Goal: Contribute content: Contribute content

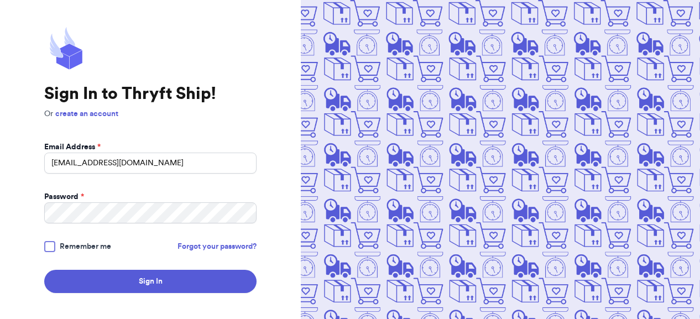
type input "[EMAIL_ADDRESS][DOMAIN_NAME]"
click at [44, 270] on button "Sign In" at bounding box center [150, 281] width 212 height 23
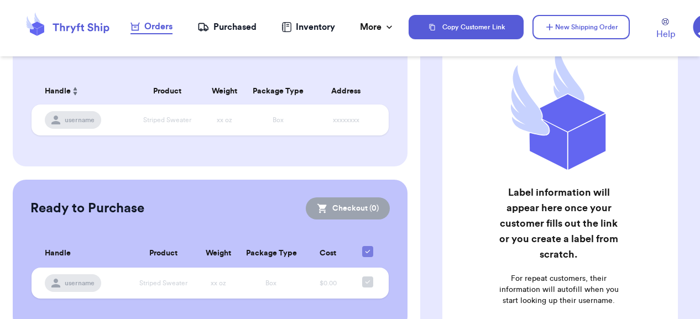
scroll to position [106, 0]
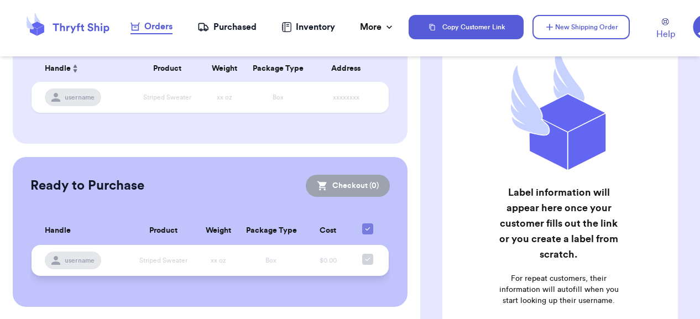
click at [152, 257] on span "Striped Sweater" at bounding box center [163, 260] width 48 height 7
click at [81, 258] on span "username" at bounding box center [80, 260] width 30 height 9
click at [108, 194] on div "Ready to Purchase Checkout ( 0 )" at bounding box center [209, 186] width 359 height 22
click at [75, 279] on table "Handle Product Weight Package Type Cost username Striped Sweater xx oz Box $0.00" at bounding box center [209, 249] width 359 height 79
click at [75, 262] on span "username" at bounding box center [80, 260] width 30 height 9
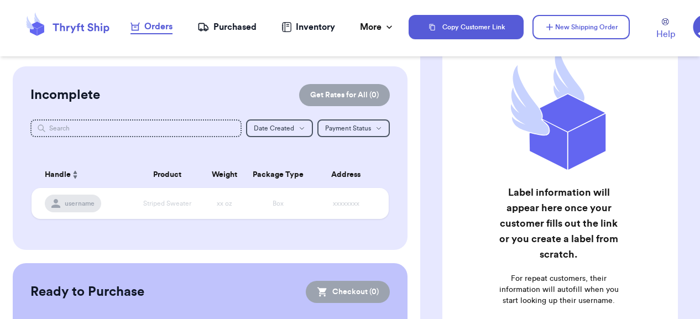
scroll to position [0, 0]
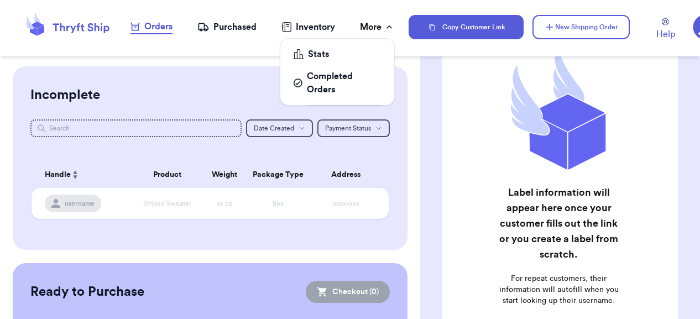
click at [372, 21] on div "More" at bounding box center [377, 26] width 35 height 13
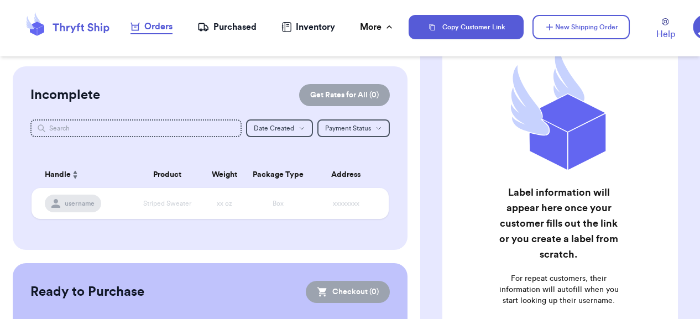
click at [285, 32] on icon at bounding box center [286, 27] width 9 height 10
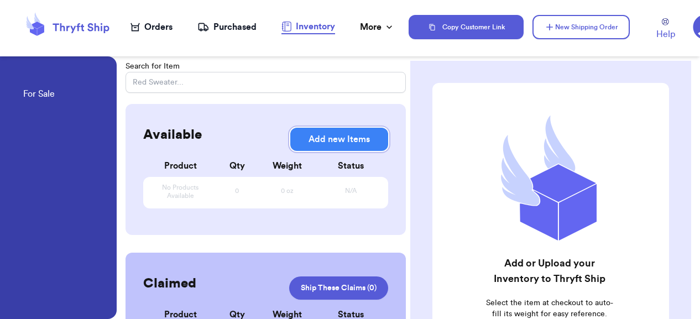
click at [318, 135] on button "Add new Items" at bounding box center [339, 139] width 98 height 23
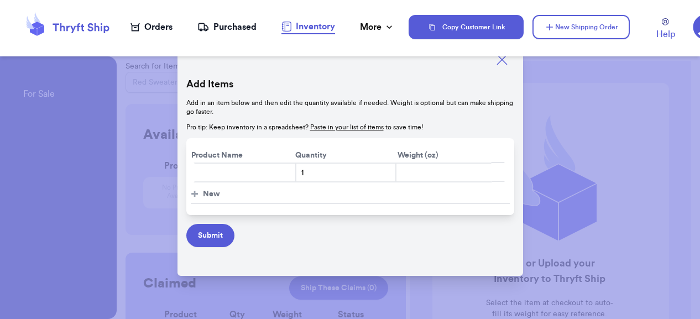
click at [238, 175] on input "text" at bounding box center [245, 173] width 103 height 20
type input "Poetry Linen Jacket"
click at [441, 171] on input "number" at bounding box center [443, 173] width 97 height 20
type input "12"
click at [218, 231] on button "Submit" at bounding box center [210, 235] width 48 height 23
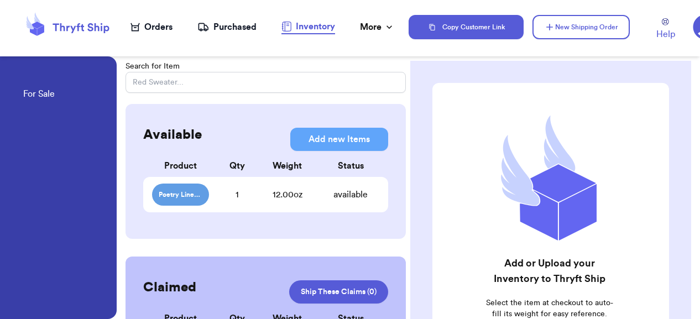
click at [192, 201] on span "Poetry Linen Jacket" at bounding box center [180, 195] width 57 height 22
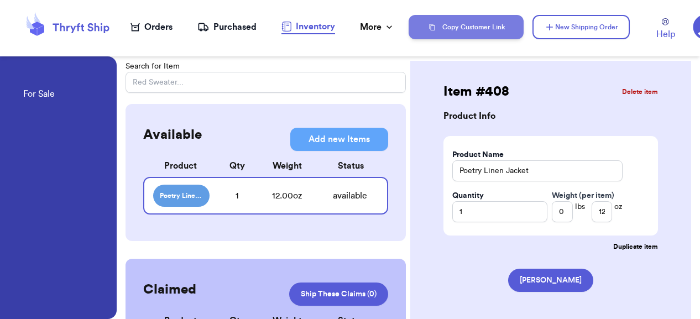
click at [464, 30] on button "Copy Customer Link" at bounding box center [466, 27] width 115 height 24
